Goal: Task Accomplishment & Management: Manage account settings

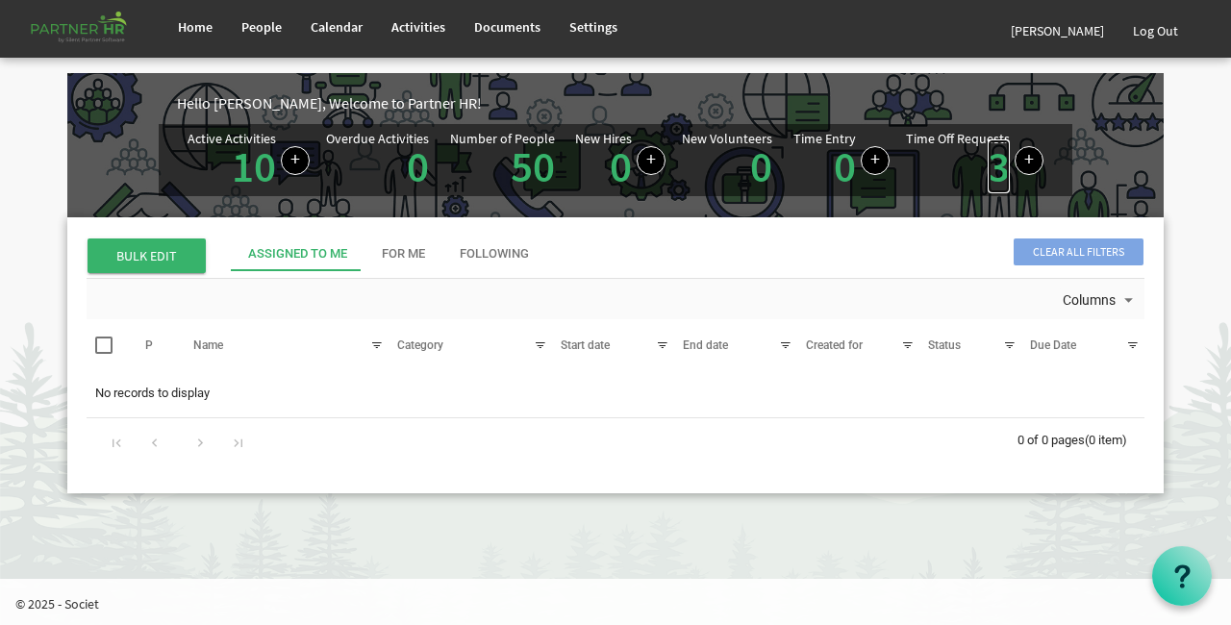
click at [997, 162] on link "3" at bounding box center [998, 166] width 22 height 54
